Goal: Task Accomplishment & Management: Manage account settings

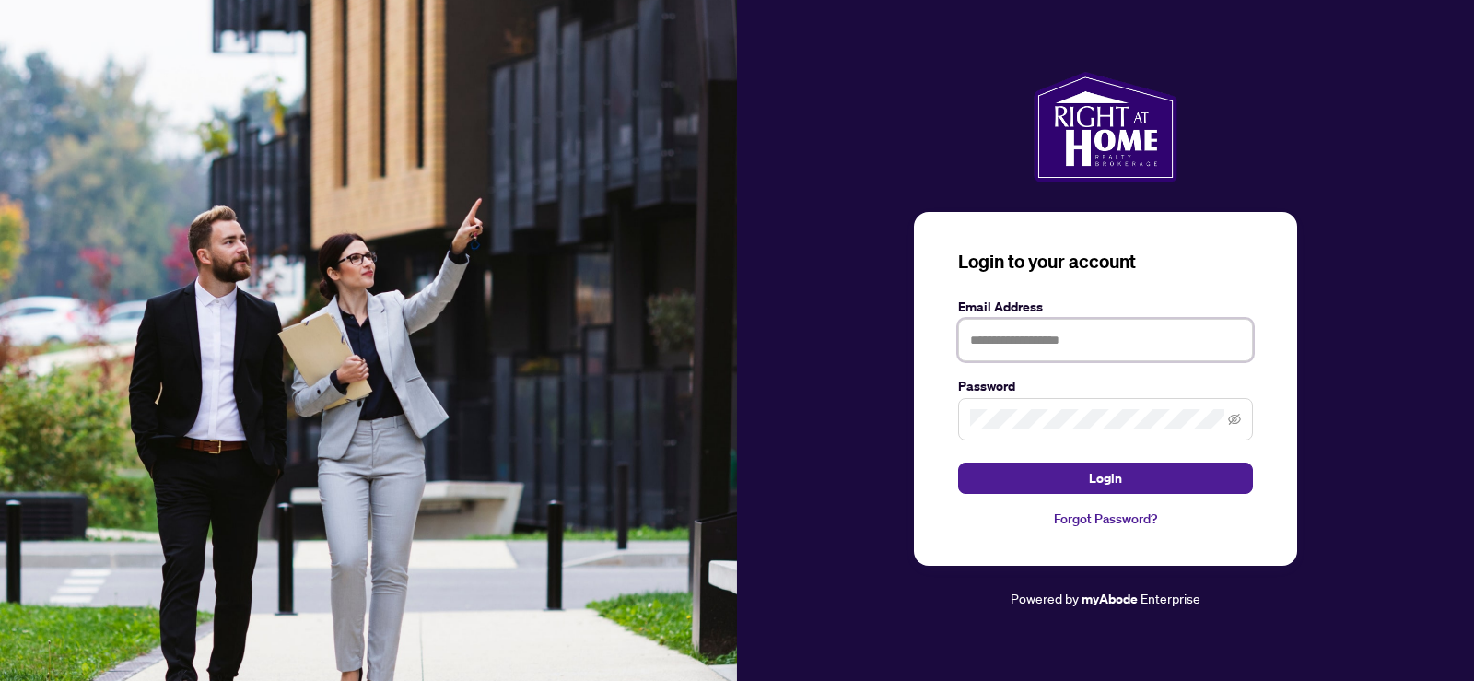
click at [1131, 355] on input "text" at bounding box center [1105, 340] width 295 height 42
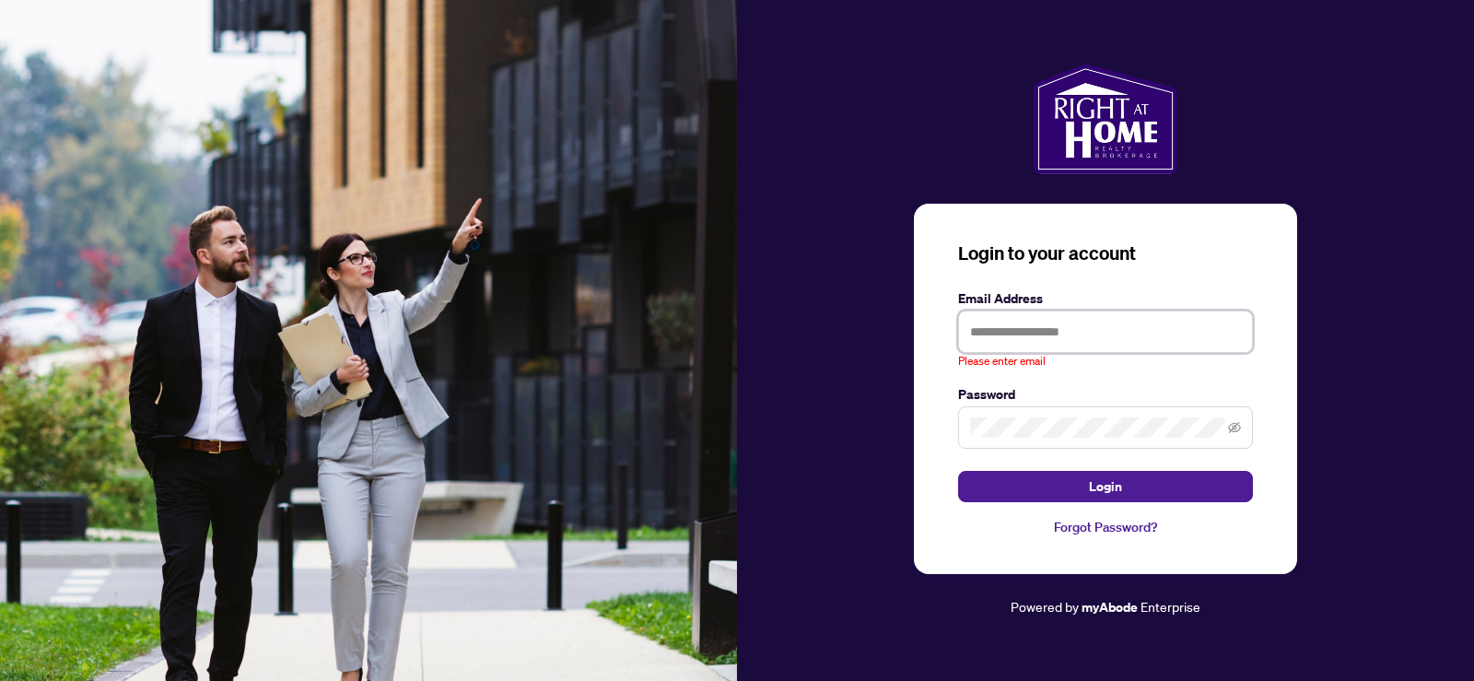
type input "**********"
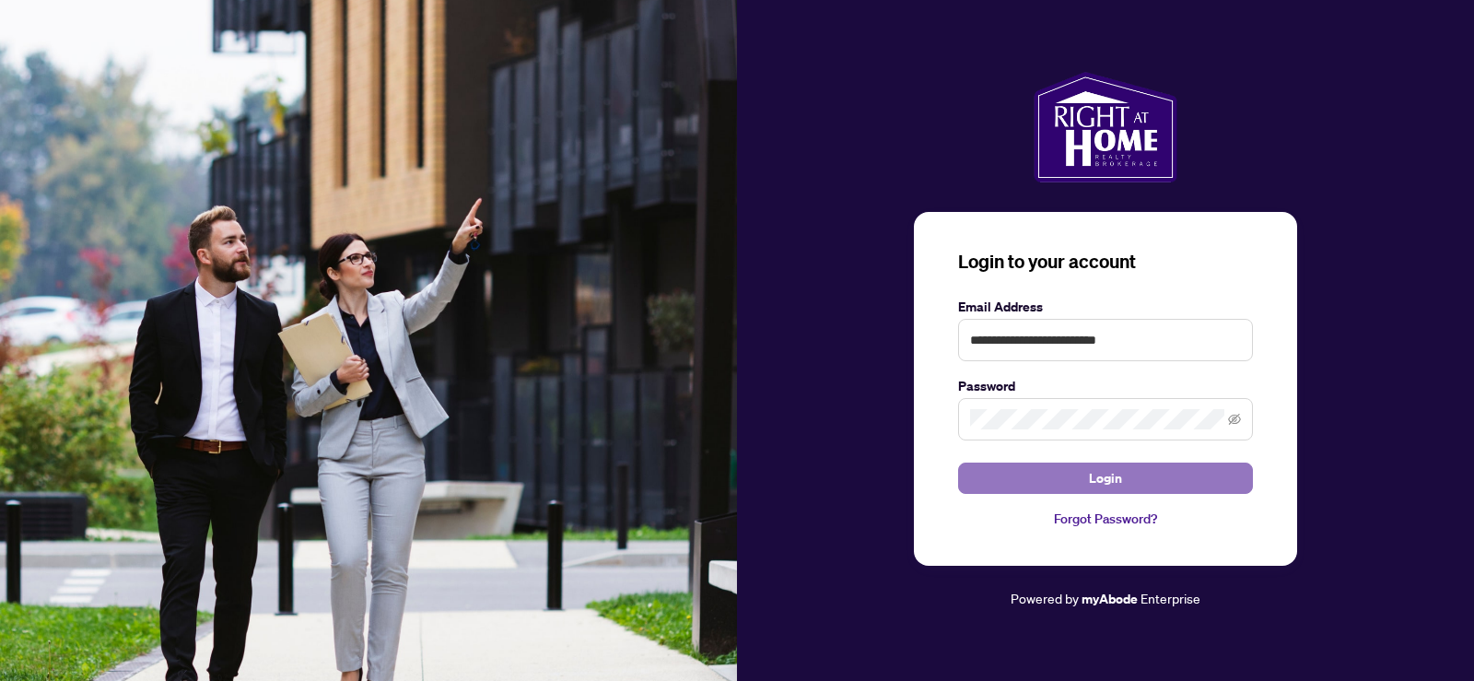
click at [1079, 483] on button "Login" at bounding box center [1105, 477] width 295 height 31
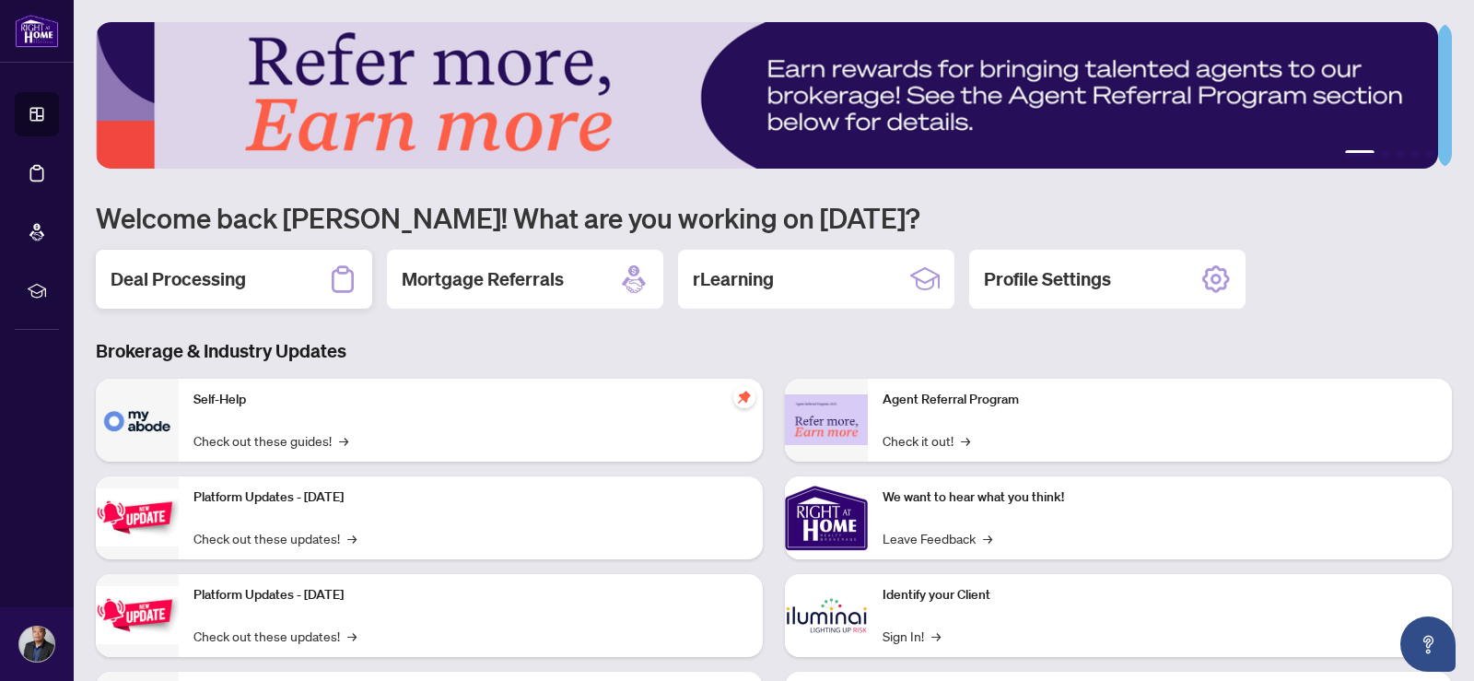
click at [269, 266] on div "Deal Processing" at bounding box center [234, 279] width 276 height 59
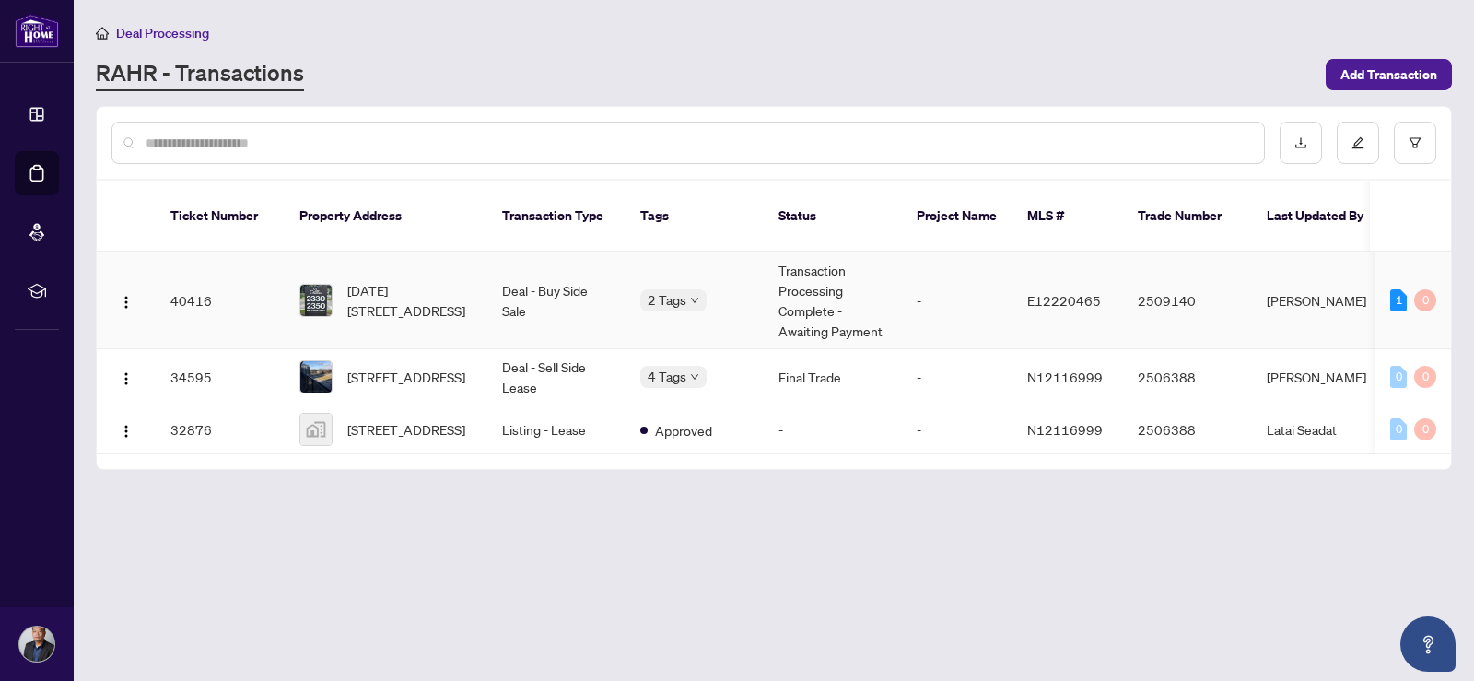
click at [803, 295] on td "Transaction Processing Complete - Awaiting Payment" at bounding box center [832, 300] width 138 height 97
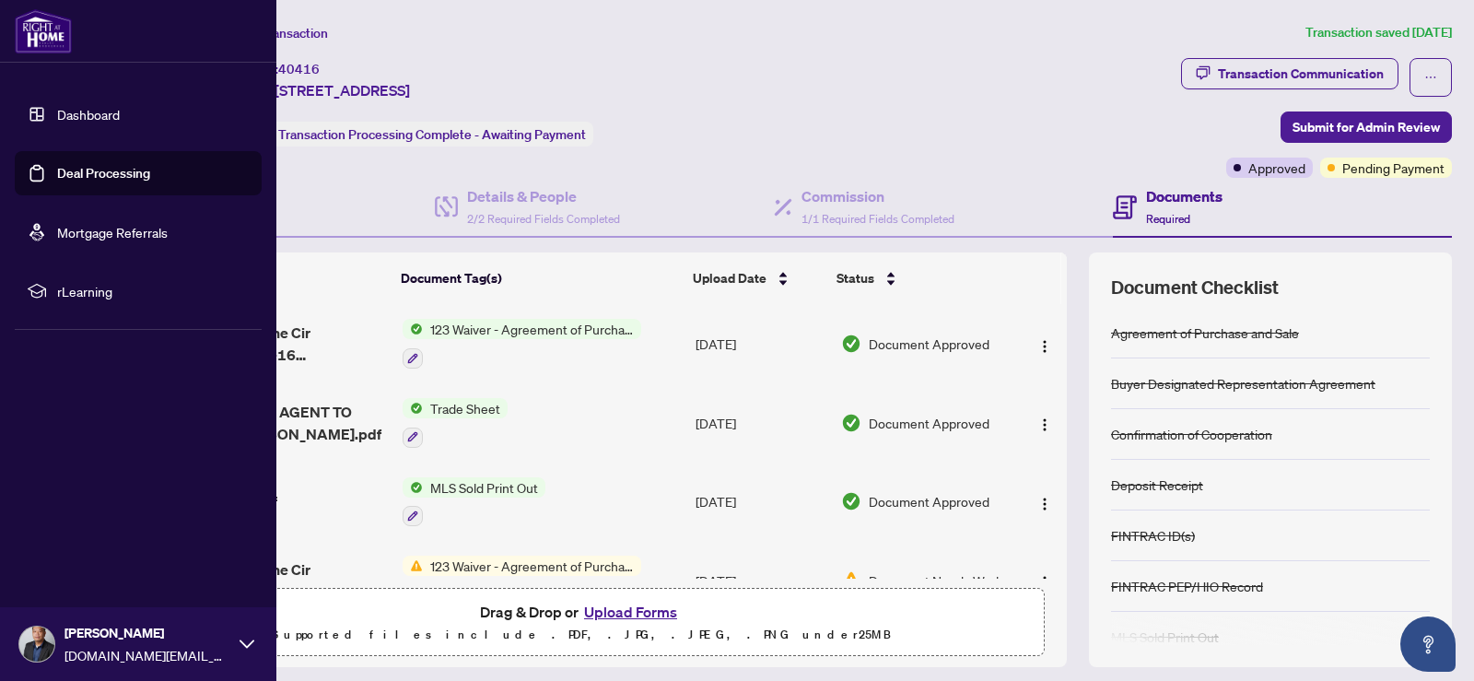
click at [64, 660] on div "[PERSON_NAME] [DOMAIN_NAME][EMAIL_ADDRESS][DOMAIN_NAME]" at bounding box center [138, 644] width 276 height 74
click at [81, 542] on span "Logout" at bounding box center [73, 533] width 41 height 29
